Goal: Task Accomplishment & Management: Use online tool/utility

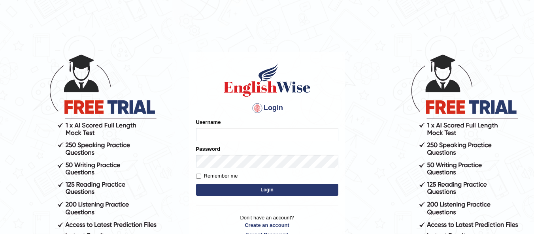
type input "Amykhong"
click at [198, 178] on input "Remember me" at bounding box center [198, 176] width 5 height 5
checkbox input "true"
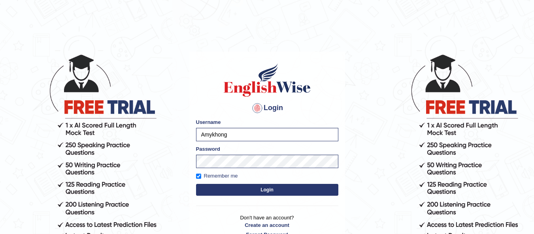
click at [229, 190] on button "Login" at bounding box center [267, 190] width 142 height 12
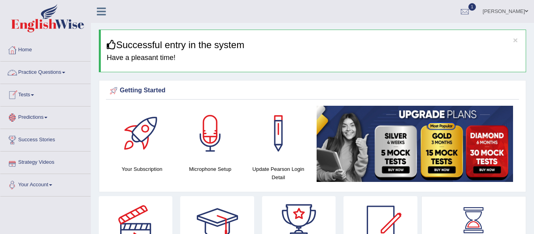
click at [44, 66] on link "Practice Questions" at bounding box center [45, 72] width 90 height 20
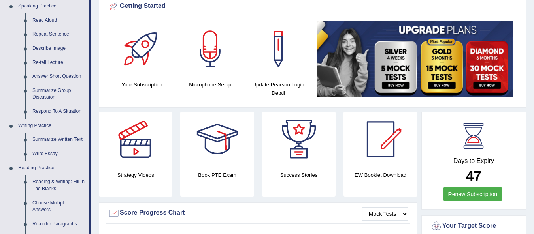
scroll to position [85, 0]
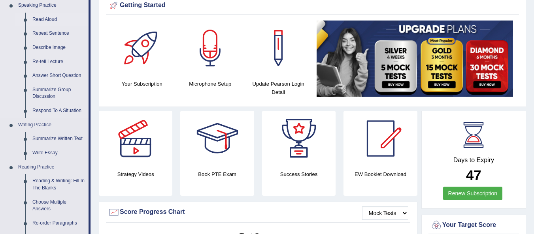
click at [52, 17] on link "Read Aloud" at bounding box center [59, 20] width 60 height 14
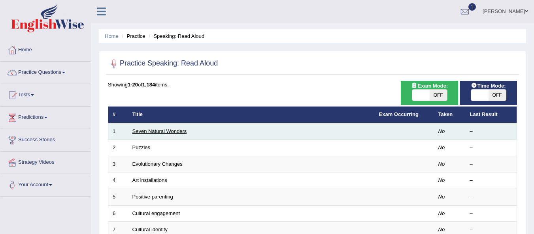
click at [172, 132] on link "Seven Natural Wonders" at bounding box center [159, 132] width 55 height 6
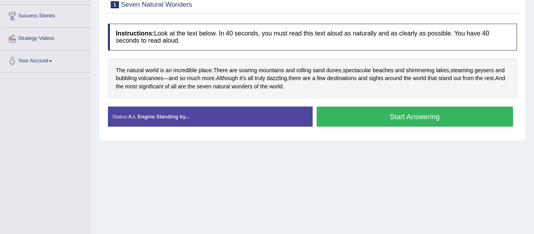
click at [370, 118] on button "Start Answering" at bounding box center [415, 117] width 197 height 20
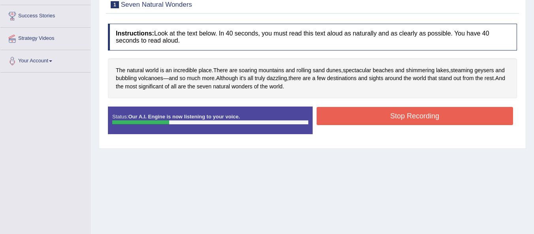
click at [352, 115] on button "Stop Recording" at bounding box center [415, 116] width 197 height 18
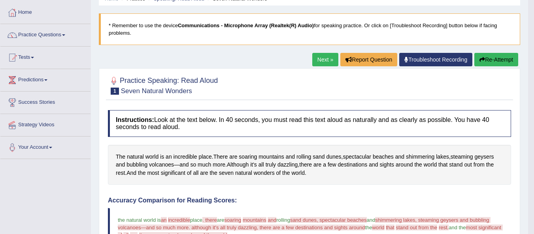
scroll to position [37, 0]
click at [316, 60] on link "Next »" at bounding box center [325, 59] width 26 height 13
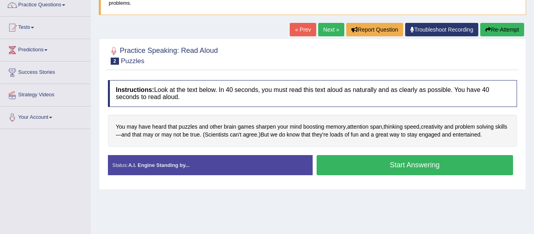
click at [379, 166] on button "Start Answering" at bounding box center [415, 165] width 197 height 20
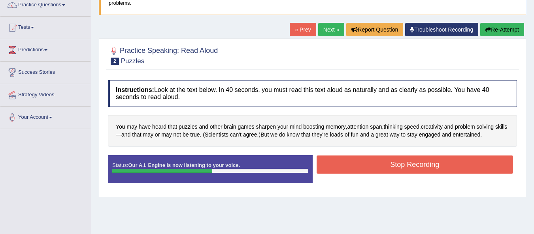
click at [379, 166] on button "Stop Recording" at bounding box center [415, 165] width 197 height 18
